Goal: Task Accomplishment & Management: Manage account settings

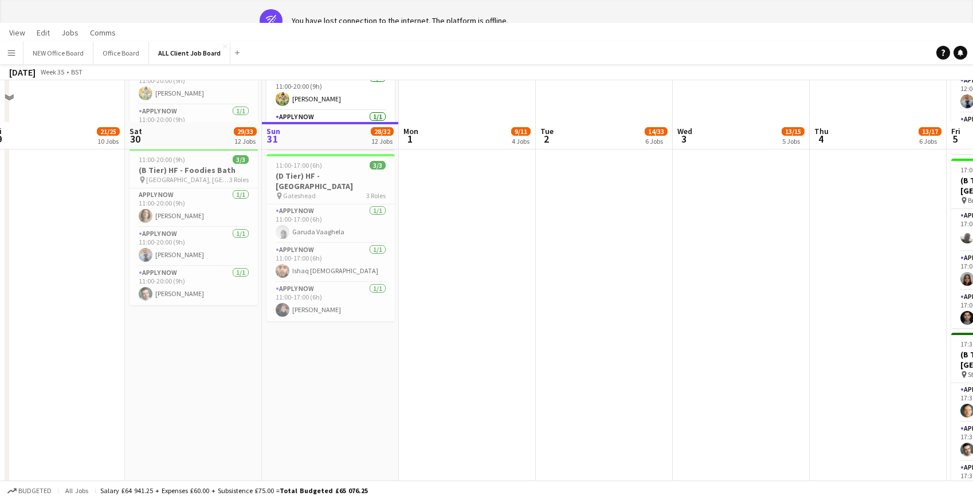
scroll to position [1291, 0]
click at [327, 232] on app-card-role "APPLY NOW 1/1 11:00-17:00 (6h) Garuda Vaaghela" at bounding box center [331, 224] width 128 height 39
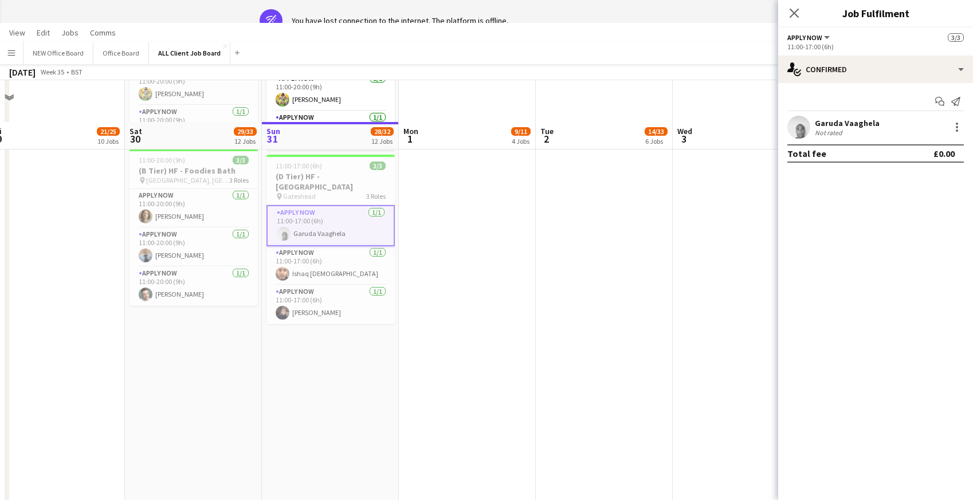
click at [838, 130] on div "Not rated" at bounding box center [830, 132] width 30 height 9
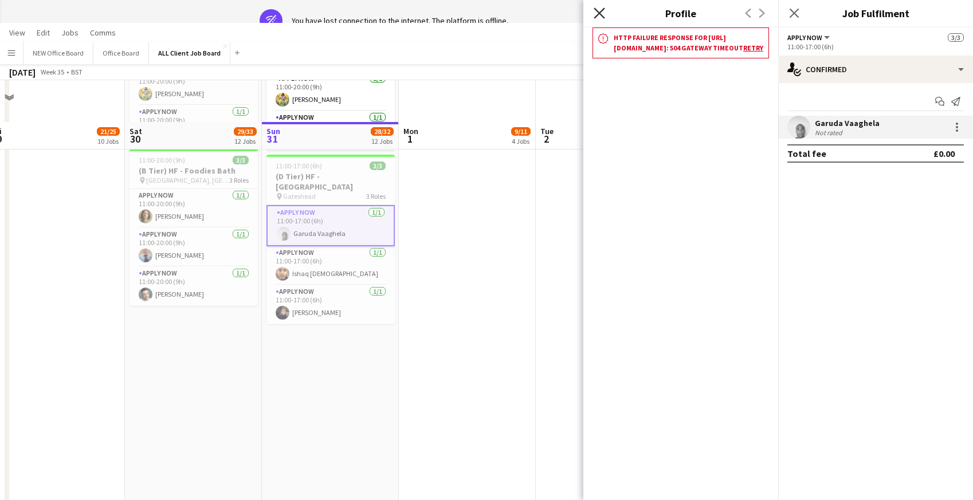
click at [603, 13] on icon "Close pop-in" at bounding box center [599, 12] width 11 height 11
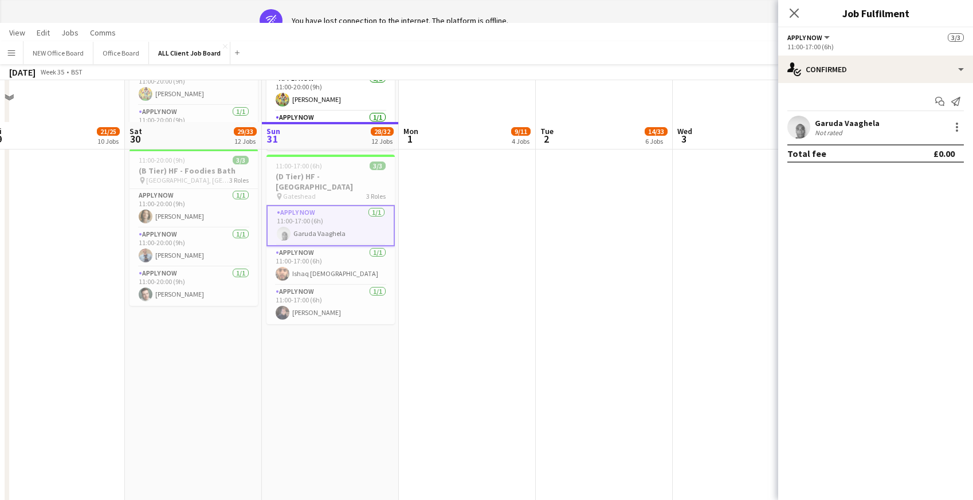
click at [847, 125] on div "Garuda Vaaghela" at bounding box center [847, 123] width 65 height 10
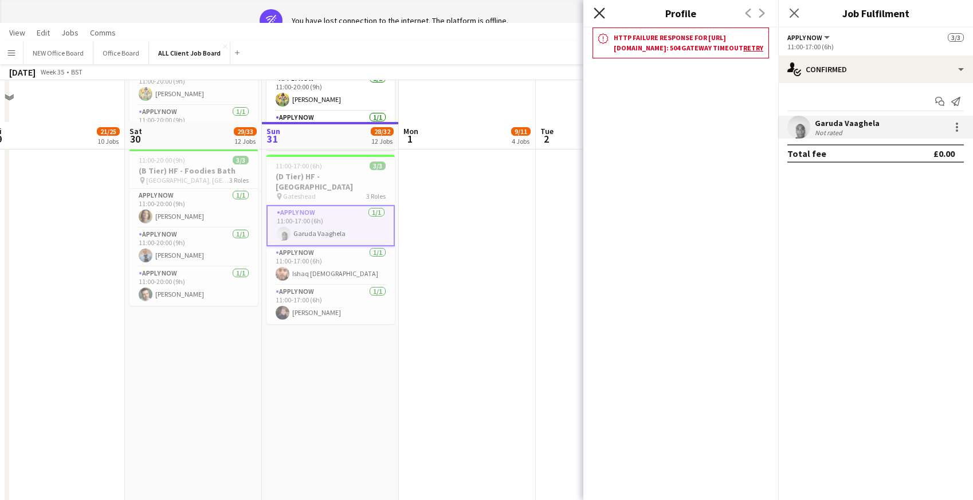
click at [601, 12] on icon at bounding box center [599, 12] width 11 height 11
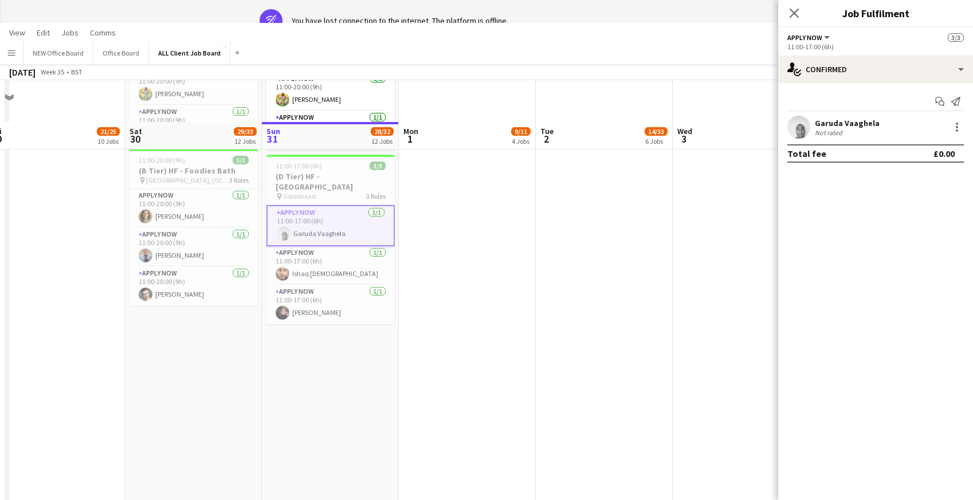
click at [848, 127] on div "Garuda Vaaghela" at bounding box center [847, 123] width 65 height 10
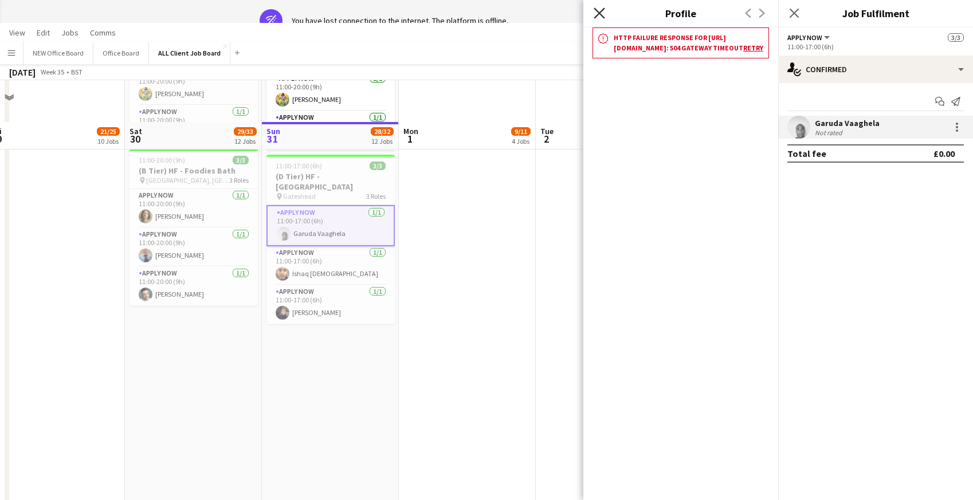
click at [596, 13] on icon "Close pop-in" at bounding box center [599, 12] width 11 height 11
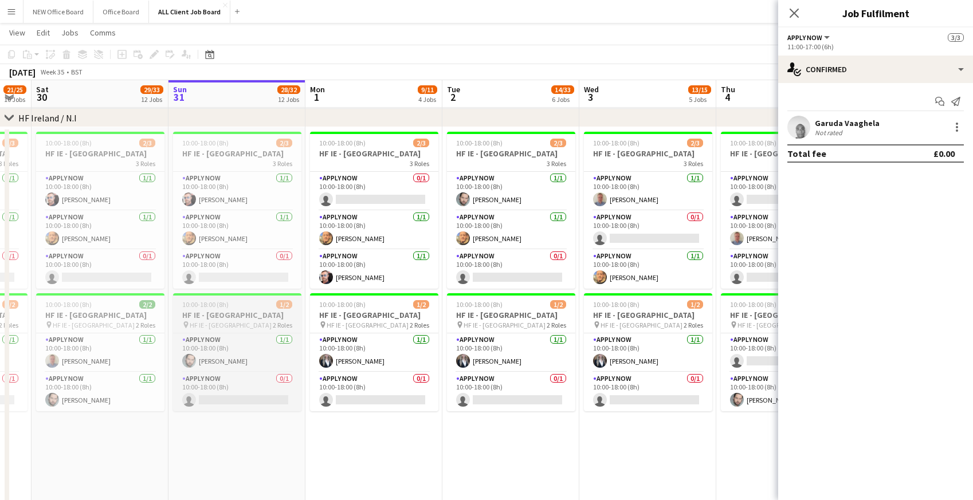
scroll to position [3007, 0]
click at [839, 120] on div "Garuda Vaaghela" at bounding box center [847, 123] width 65 height 10
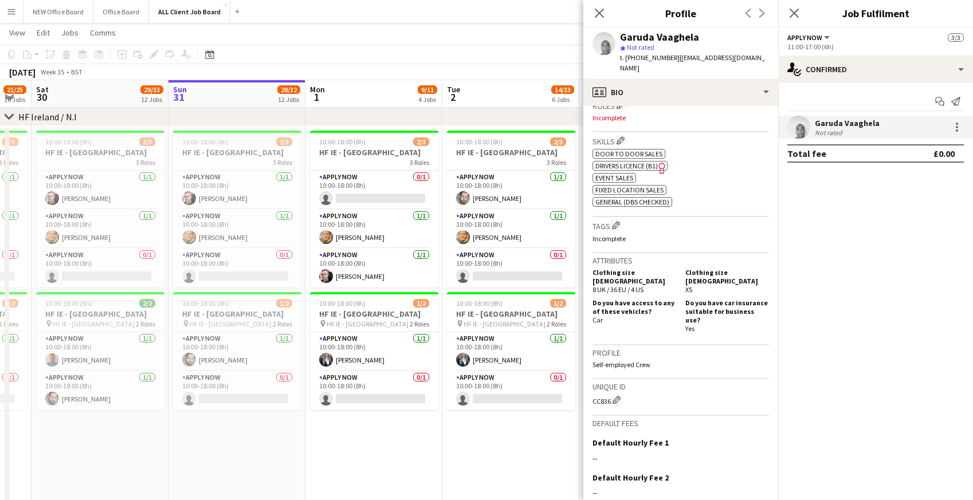
scroll to position [478, 0]
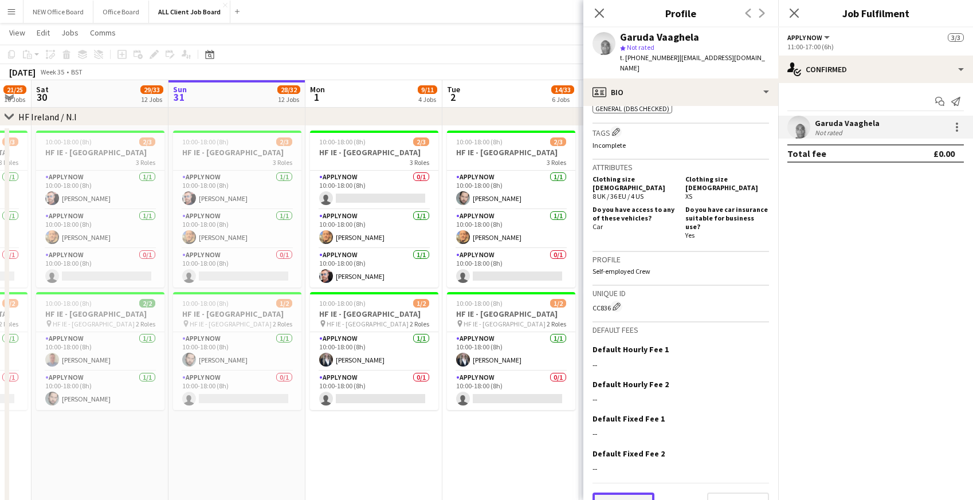
click at [624, 493] on button "Previous" at bounding box center [624, 504] width 62 height 23
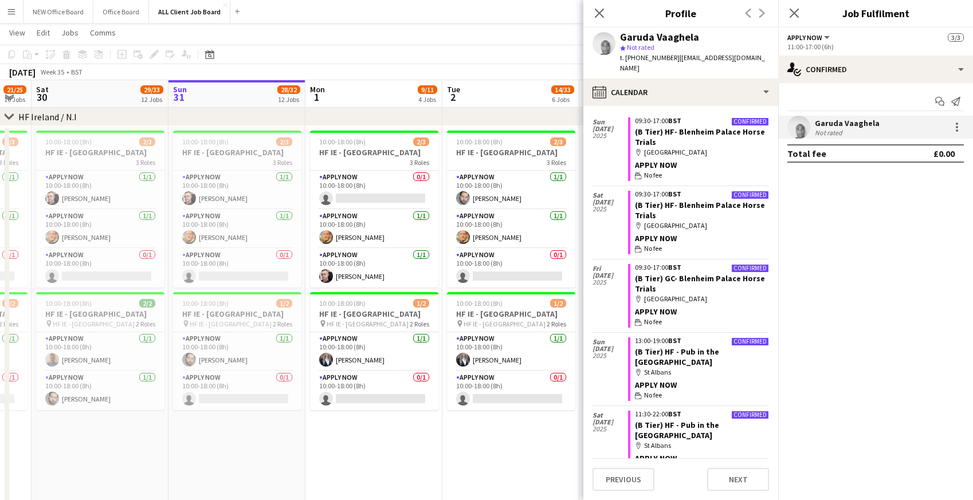
scroll to position [0, 0]
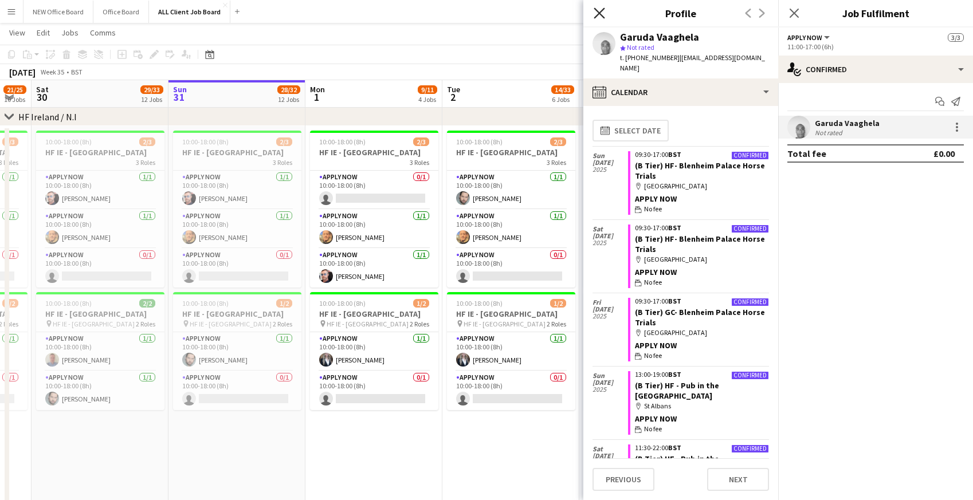
click at [596, 13] on icon "Close pop-in" at bounding box center [599, 12] width 11 height 11
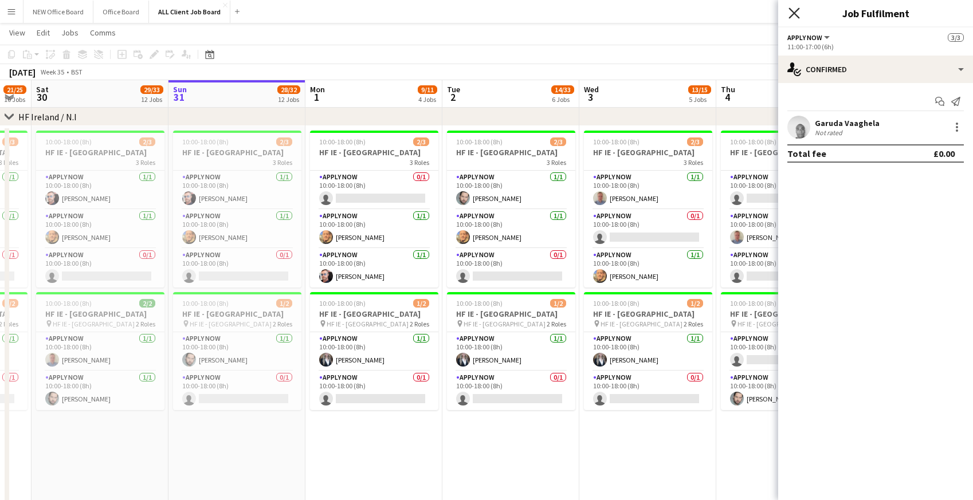
click at [794, 13] on icon at bounding box center [794, 12] width 11 height 11
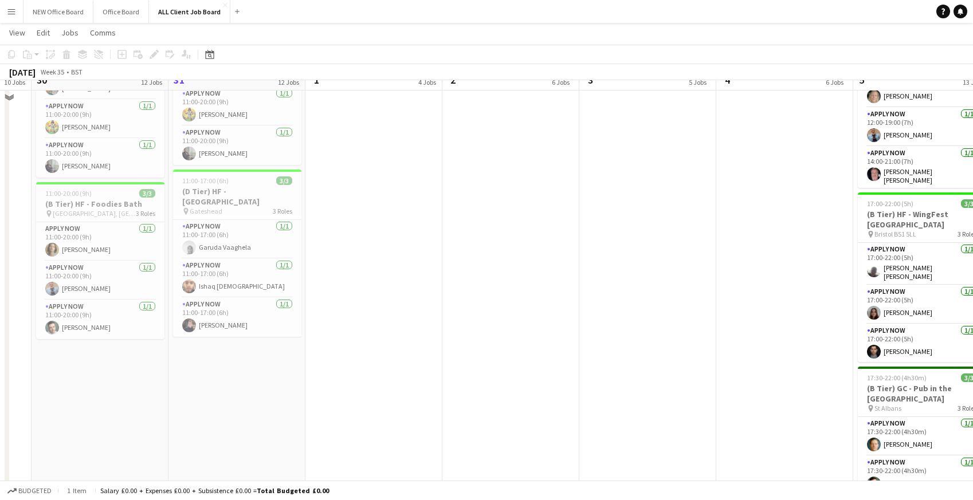
scroll to position [1222, 0]
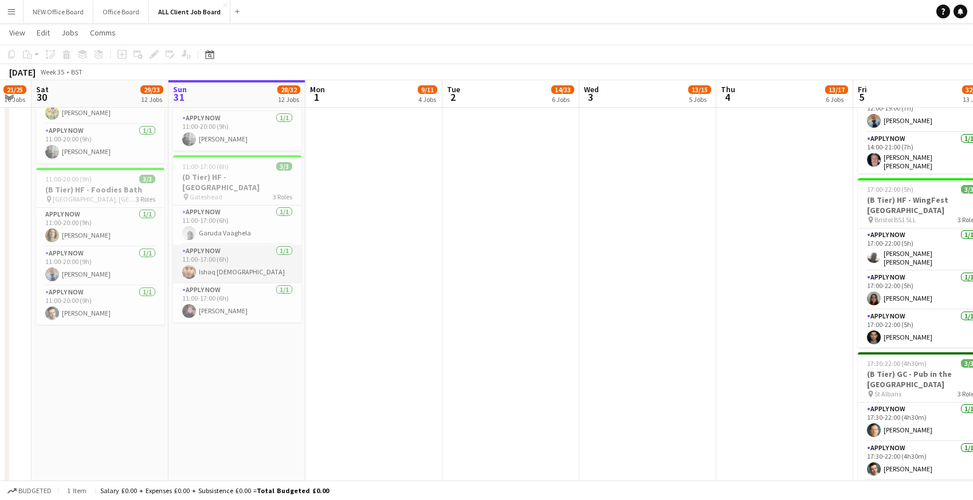
click at [212, 260] on app-card-role "APPLY NOW 1/1 11:00-17:00 (6h) Ishaq Islam" at bounding box center [237, 264] width 128 height 39
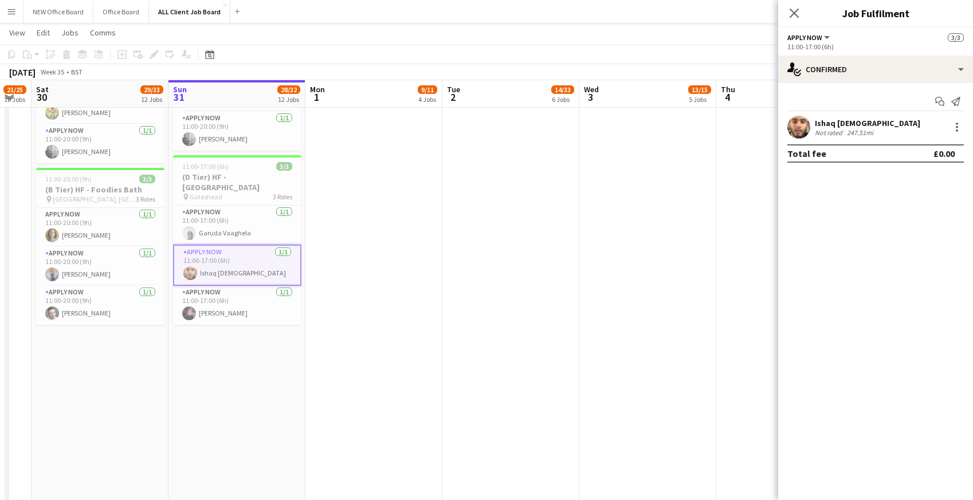
click at [827, 124] on div "Ishaq [DEMOGRAPHIC_DATA]" at bounding box center [867, 123] width 105 height 10
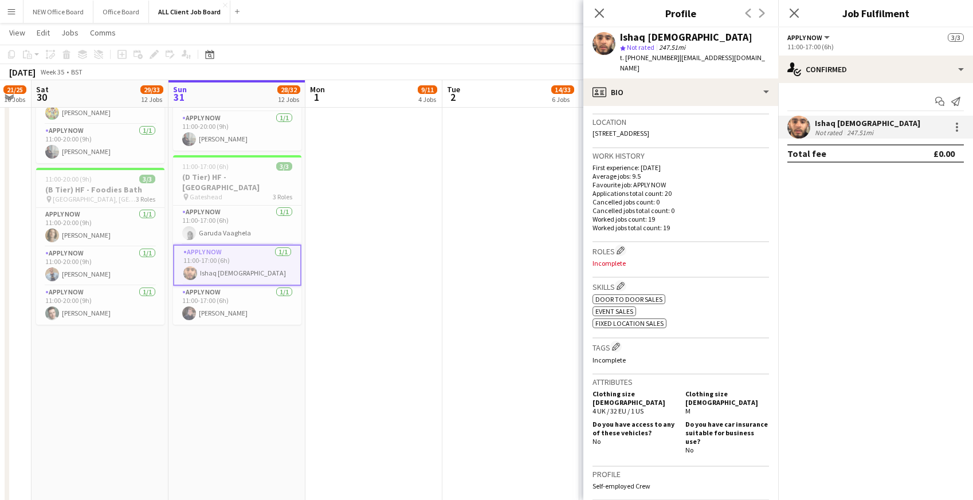
scroll to position [453, 0]
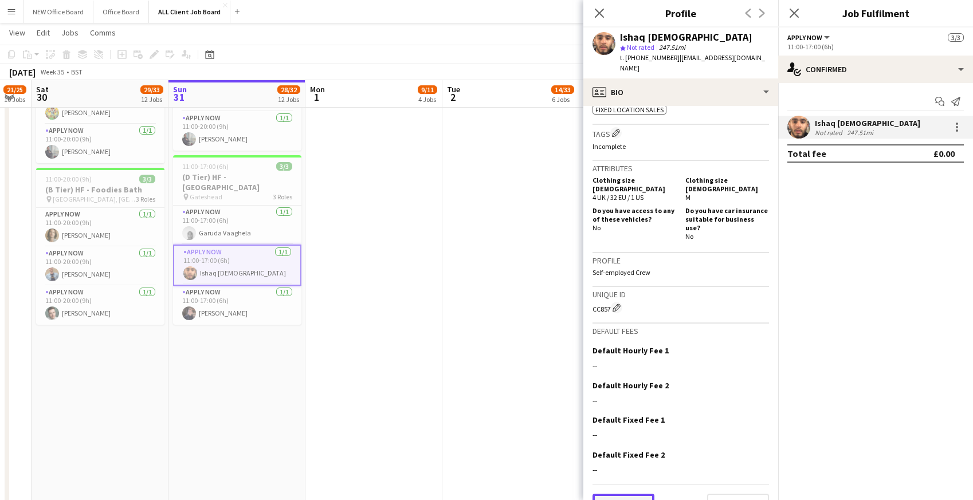
click at [632, 494] on button "Previous" at bounding box center [624, 505] width 62 height 23
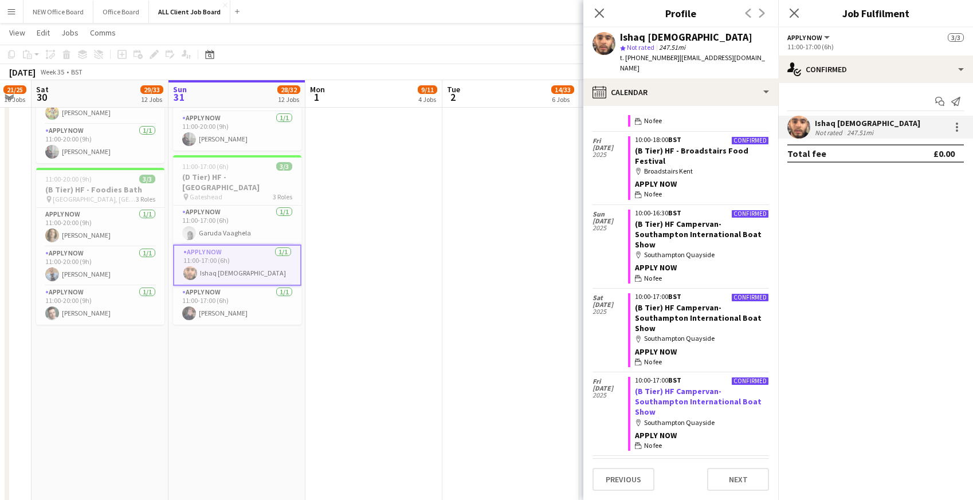
scroll to position [109, 0]
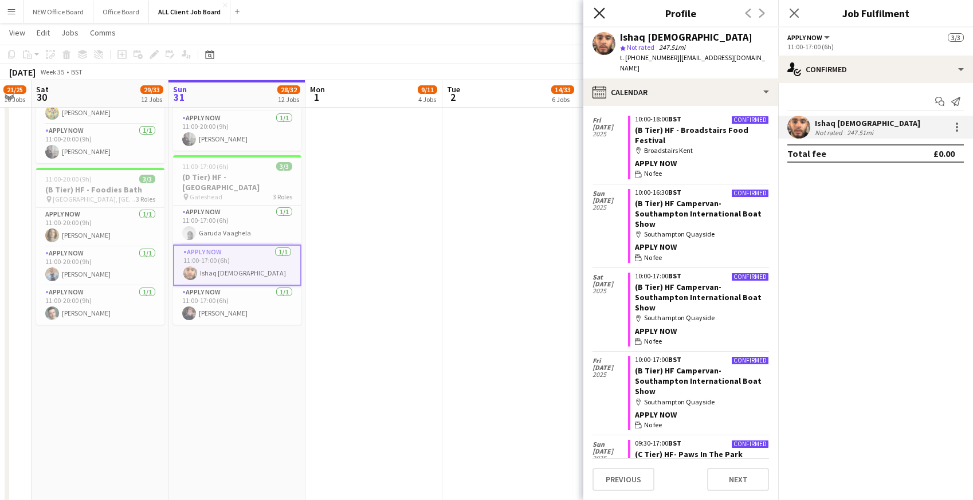
click at [600, 10] on icon "Close pop-in" at bounding box center [599, 12] width 11 height 11
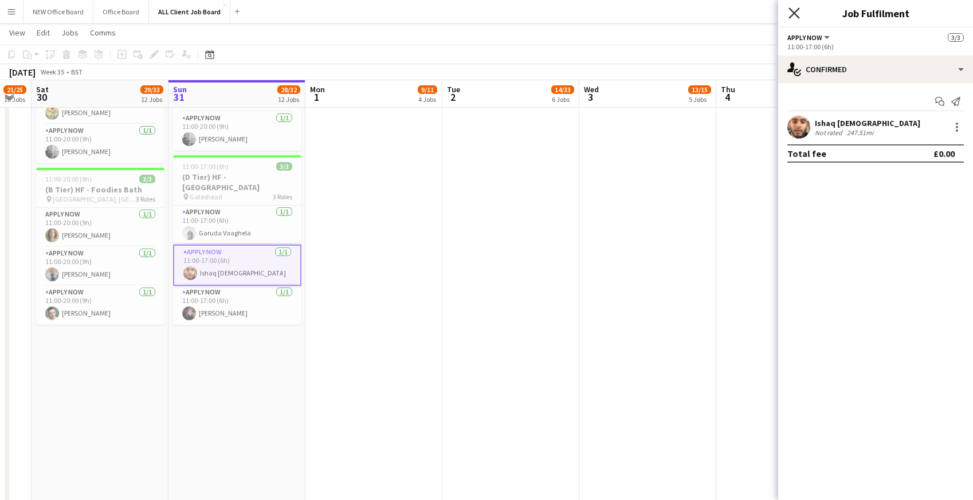
click at [797, 10] on icon at bounding box center [794, 12] width 11 height 11
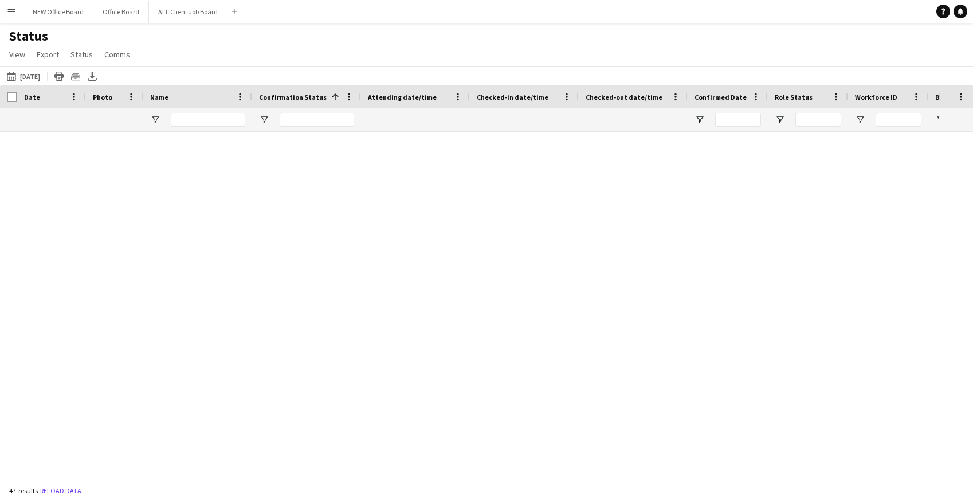
scroll to position [746, 0]
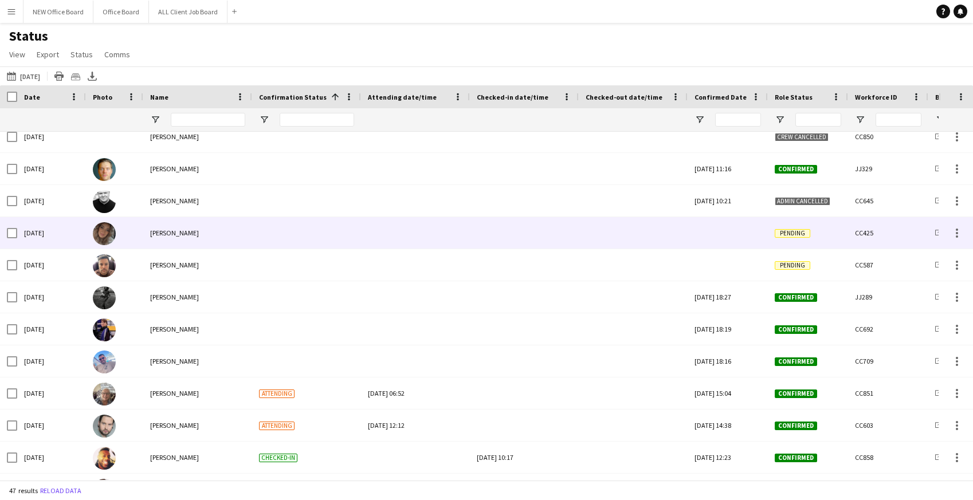
scroll to position [372, 0]
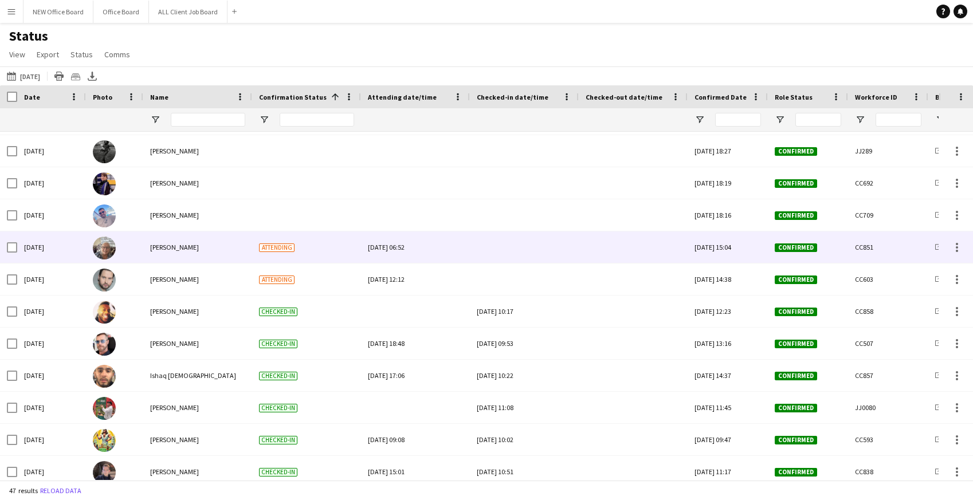
click at [517, 249] on div at bounding box center [524, 248] width 95 height 32
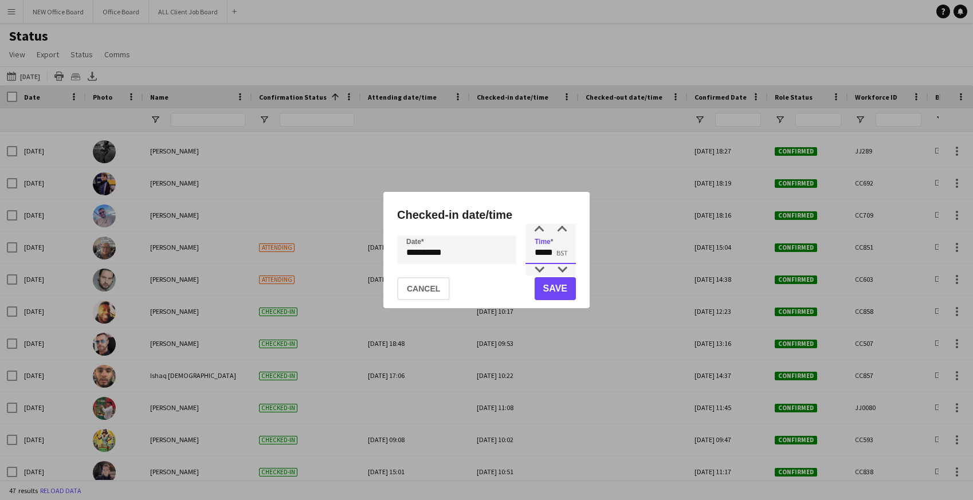
click at [556, 247] on input "*****" at bounding box center [551, 250] width 50 height 29
drag, startPoint x: 556, startPoint y: 247, endPoint x: 511, endPoint y: 242, distance: 45.0
click at [511, 242] on div "**********" at bounding box center [486, 250] width 179 height 29
type input "*****"
click at [550, 285] on button "Save" at bounding box center [555, 288] width 41 height 23
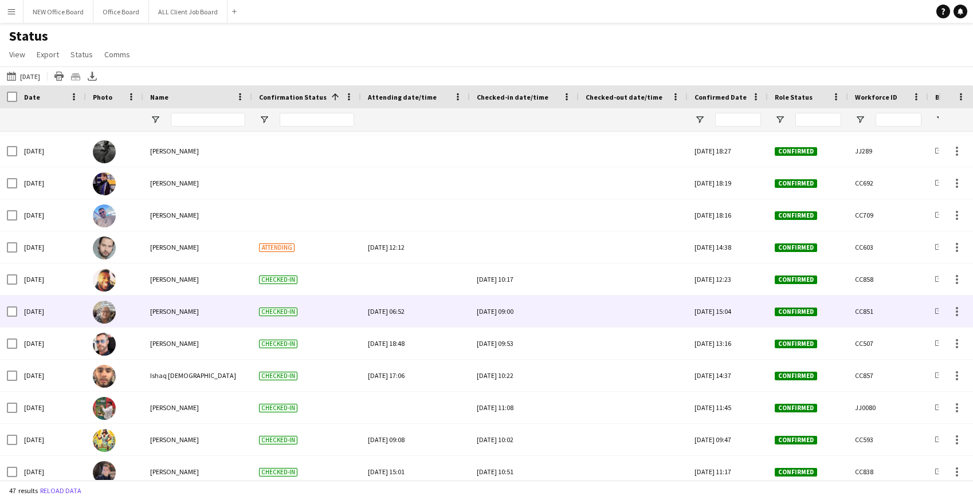
click at [631, 315] on div at bounding box center [633, 312] width 95 height 32
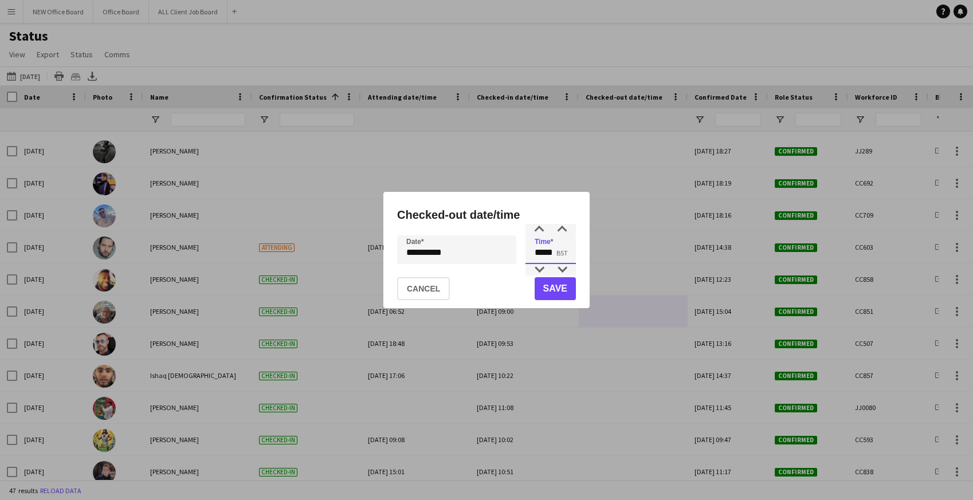
drag, startPoint x: 535, startPoint y: 252, endPoint x: 589, endPoint y: 264, distance: 55.2
click at [589, 264] on div "**********" at bounding box center [487, 250] width 206 height 116
type input "*****"
click at [546, 291] on button "Save" at bounding box center [555, 288] width 41 height 23
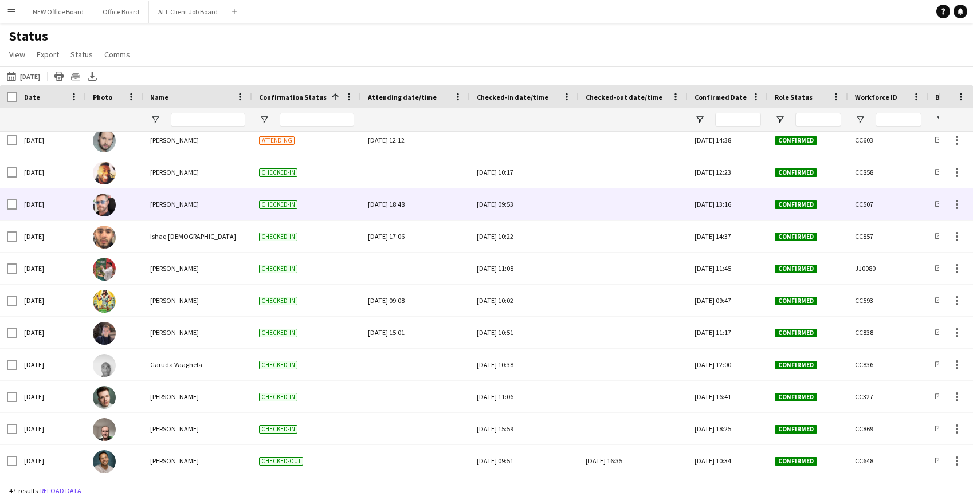
click at [613, 206] on div at bounding box center [633, 205] width 95 height 32
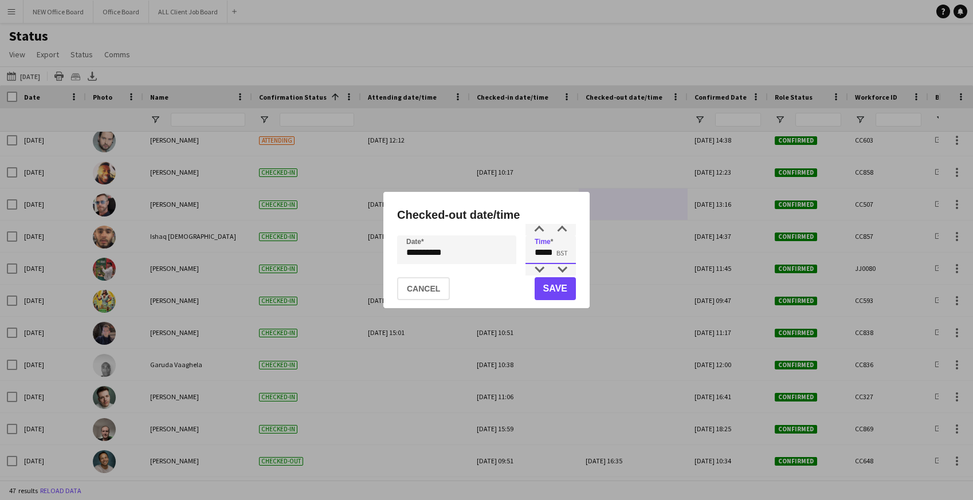
click at [530, 242] on input "*****" at bounding box center [551, 250] width 50 height 29
drag, startPoint x: 537, startPoint y: 253, endPoint x: 597, endPoint y: 264, distance: 61.2
click at [597, 264] on div "**********" at bounding box center [486, 250] width 973 height 500
type input "*****"
click at [546, 293] on button "Save" at bounding box center [555, 288] width 41 height 23
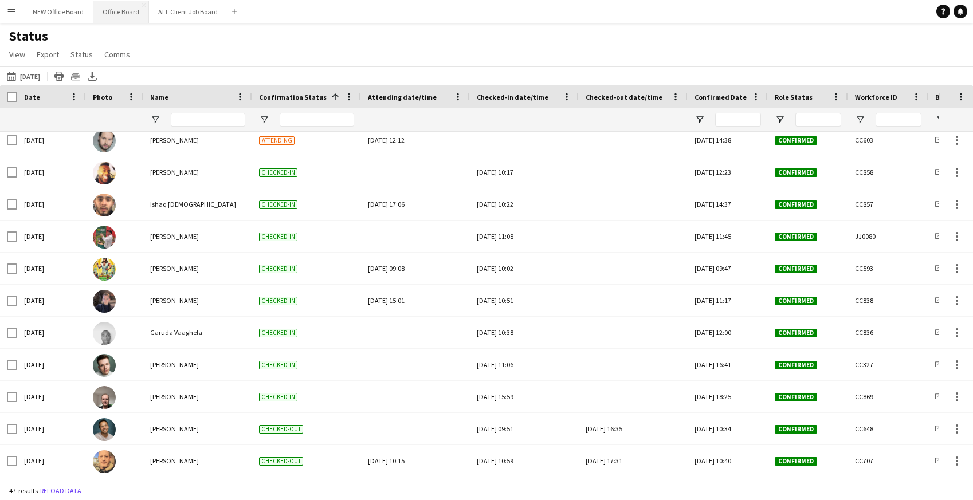
click at [118, 13] on button "Office Board Close" at bounding box center [121, 12] width 56 height 22
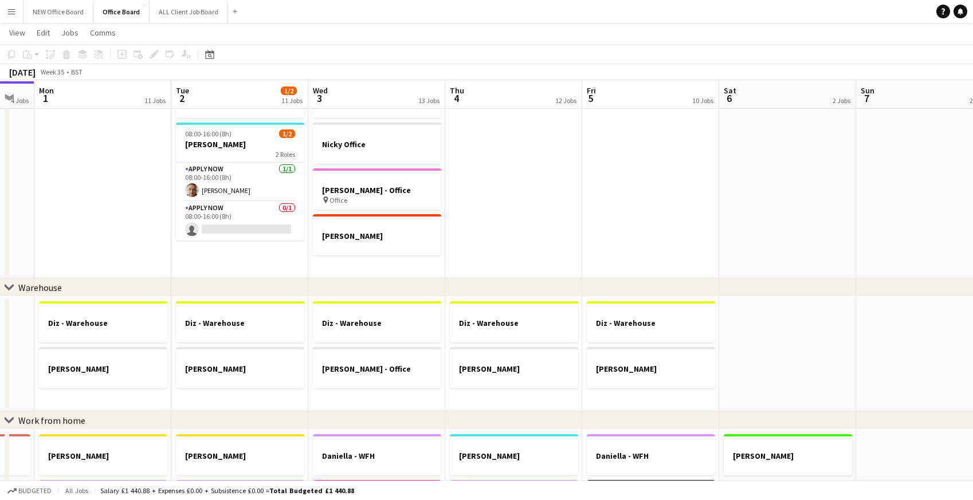
scroll to position [339, 0]
